Goal: Information Seeking & Learning: Learn about a topic

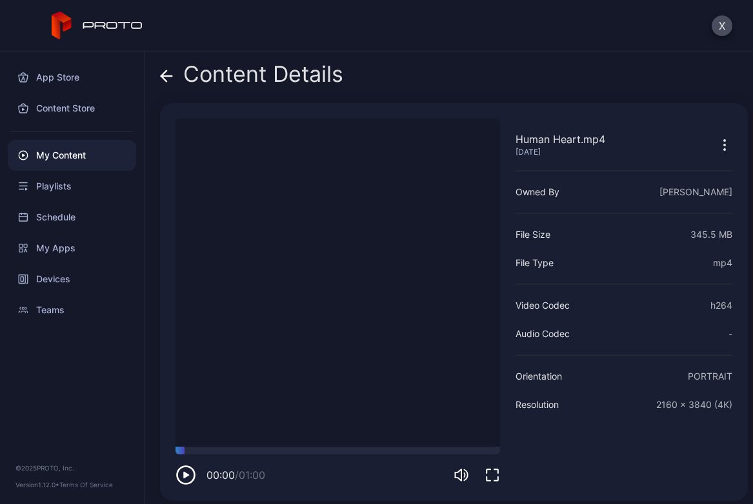
click at [166, 73] on icon at bounding box center [166, 76] width 13 height 13
click at [314, 72] on div "Content Details" at bounding box center [251, 77] width 183 height 31
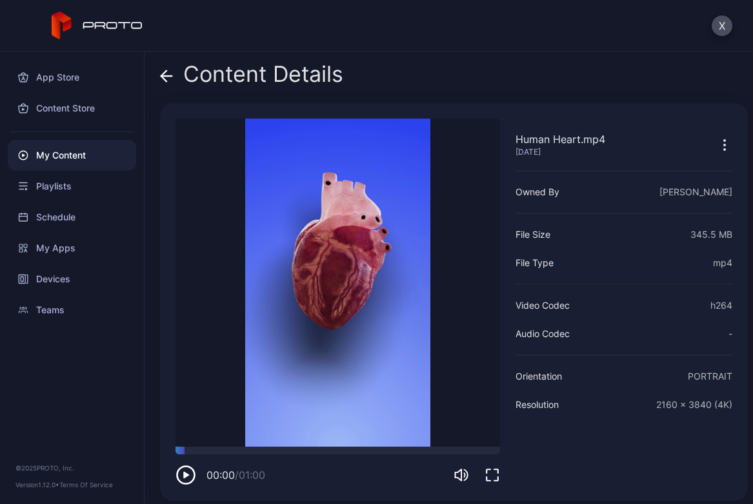
click at [113, 26] on icon at bounding box center [98, 26] width 92 height 28
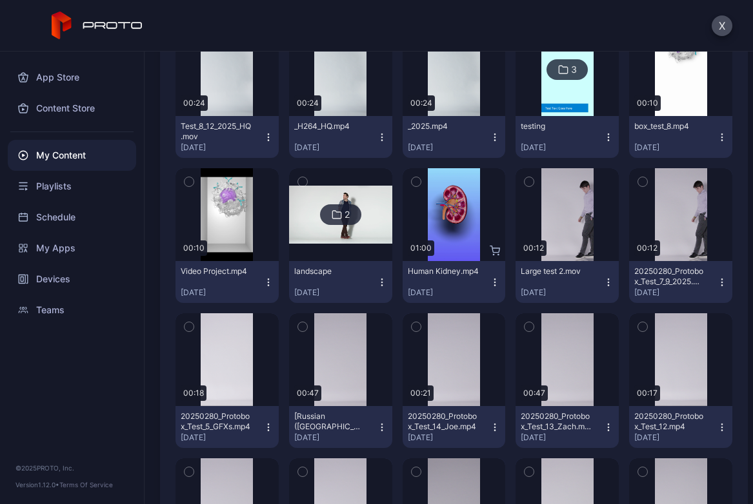
scroll to position [64, 0]
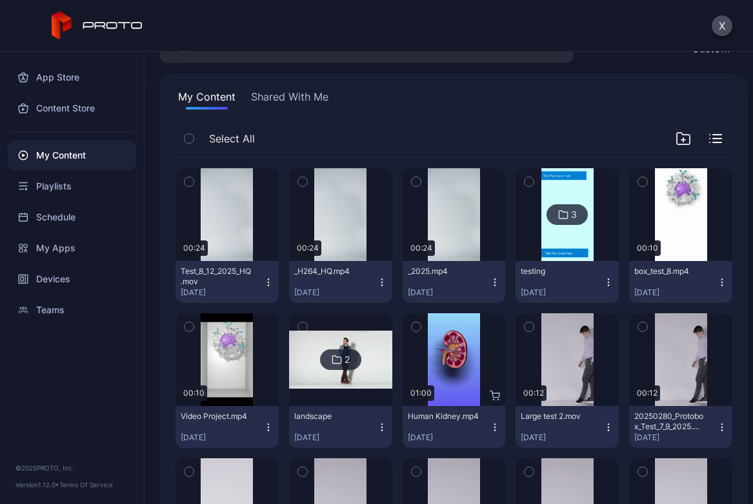
click at [721, 282] on icon "button" at bounding box center [721, 282] width 1 height 1
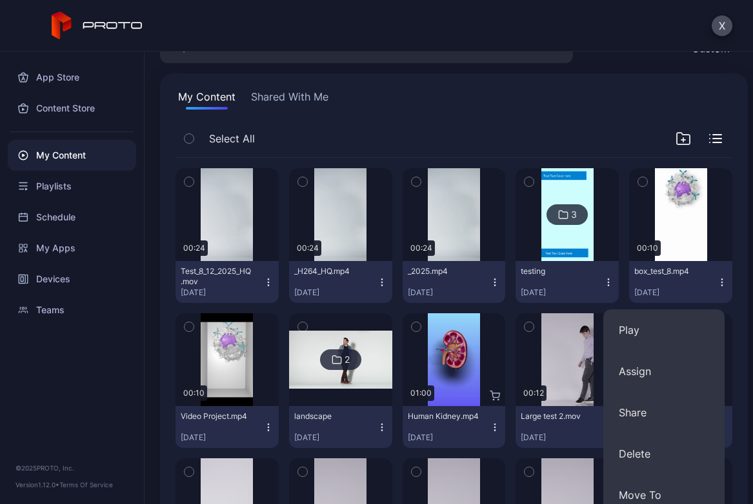
click at [721, 282] on icon "button" at bounding box center [721, 282] width 1 height 1
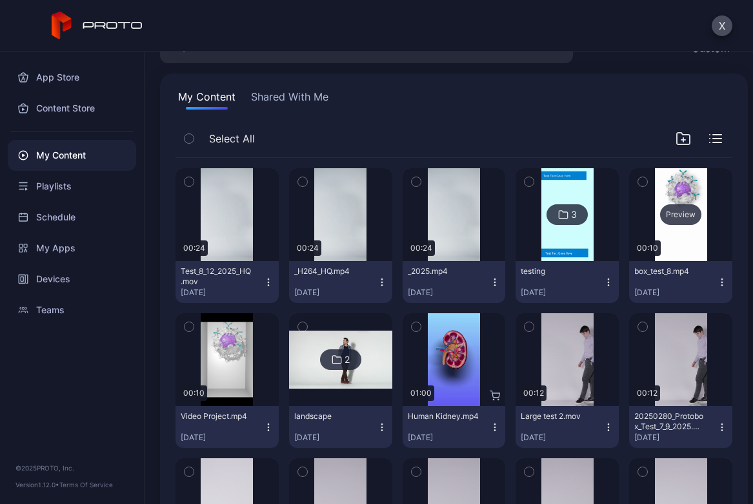
click at [693, 251] on div "Preview" at bounding box center [680, 214] width 103 height 93
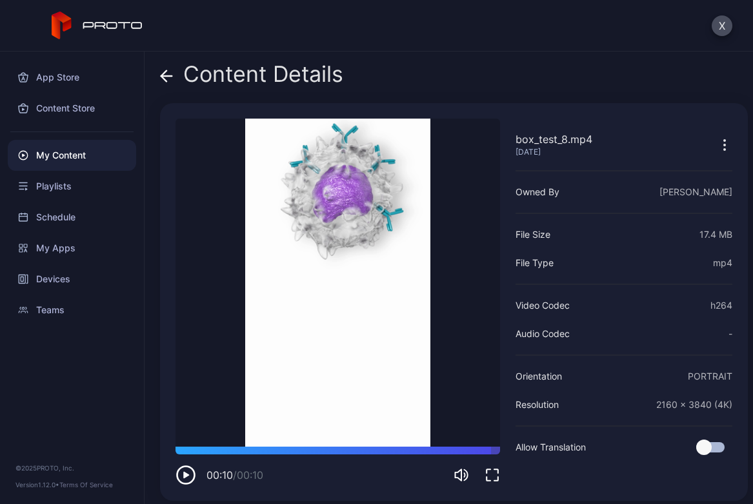
click at [167, 72] on icon at bounding box center [166, 76] width 13 height 13
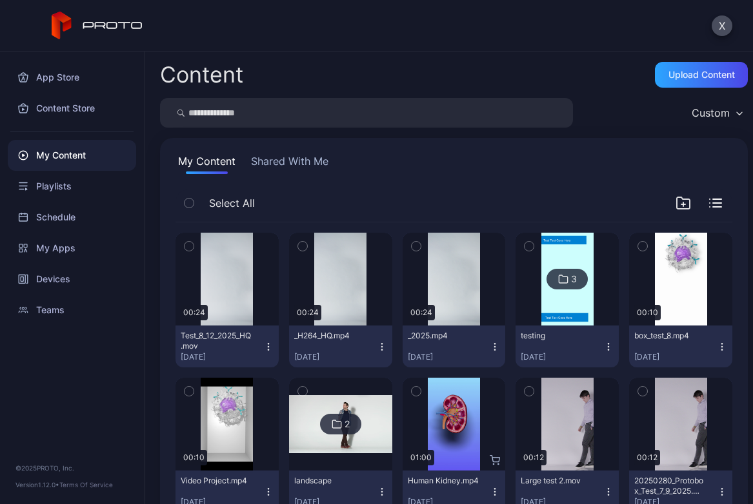
scroll to position [64, 0]
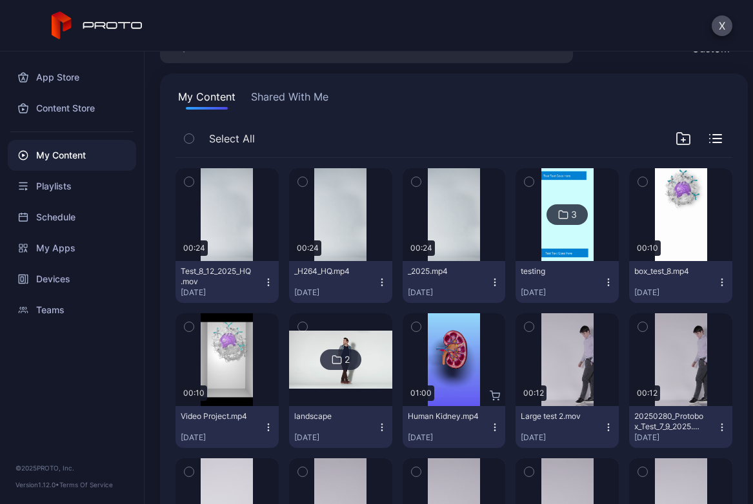
click at [713, 135] on icon "button" at bounding box center [717, 135] width 8 height 0
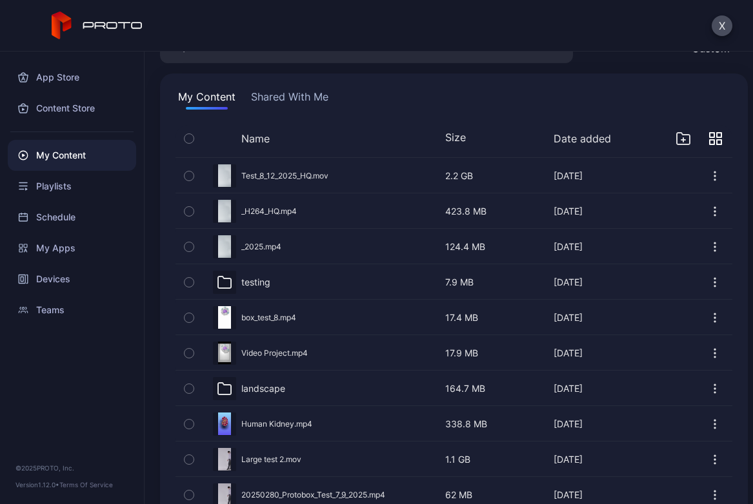
click at [445, 139] on button "Size" at bounding box center [455, 137] width 21 height 13
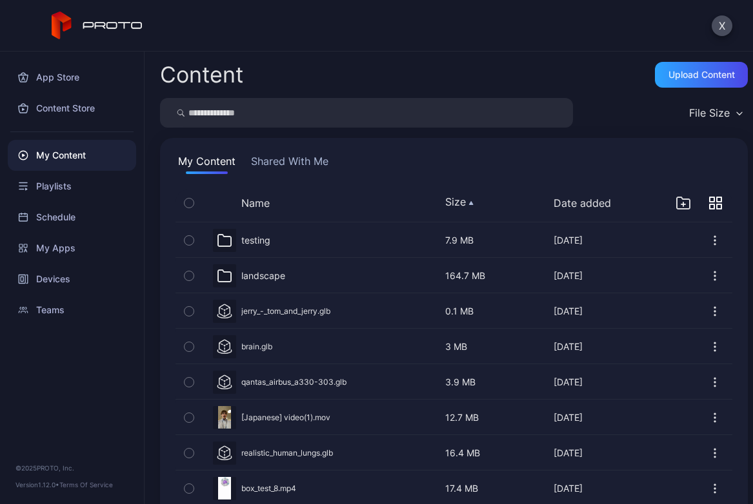
click at [455, 199] on button "Size" at bounding box center [459, 201] width 28 height 13
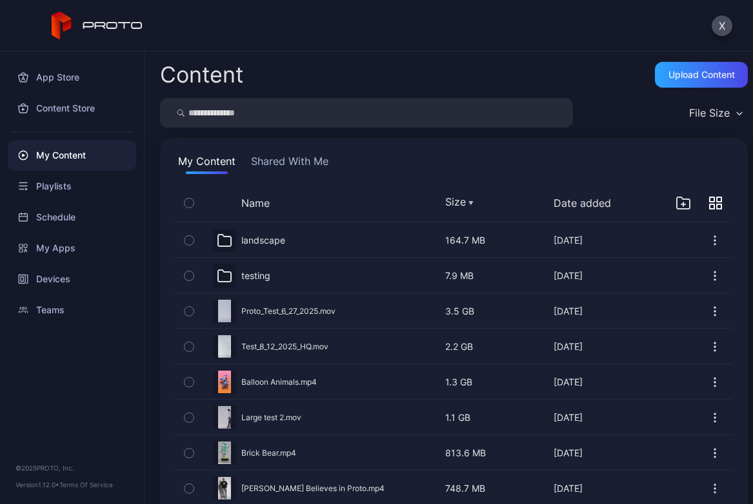
click at [306, 382] on div "Preview" at bounding box center [453, 382] width 557 height 34
